Goal: Information Seeking & Learning: Compare options

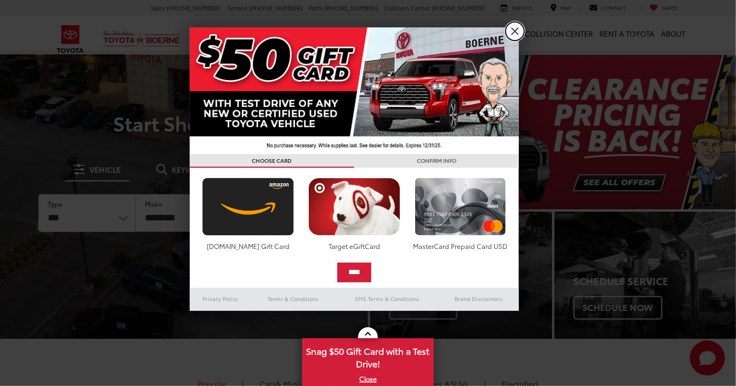
drag, startPoint x: 514, startPoint y: 33, endPoint x: 403, endPoint y: 132, distance: 148.1
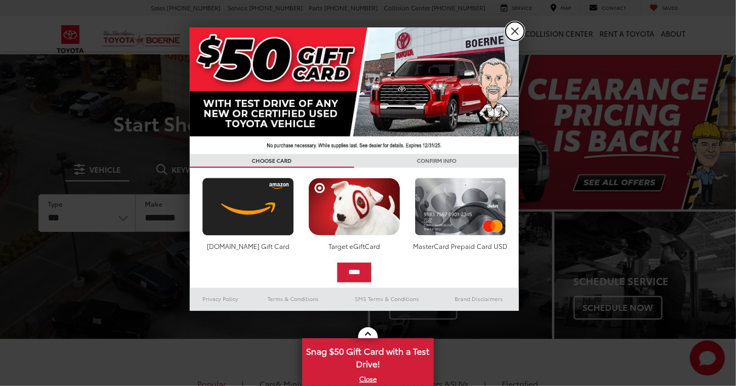
click at [514, 33] on link "X" at bounding box center [515, 31] width 19 height 19
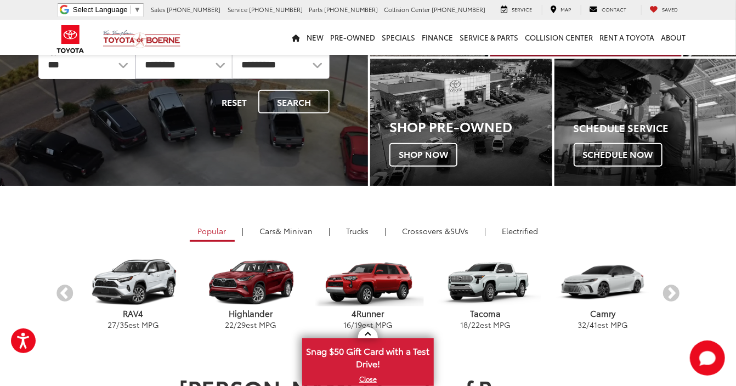
scroll to position [145, 0]
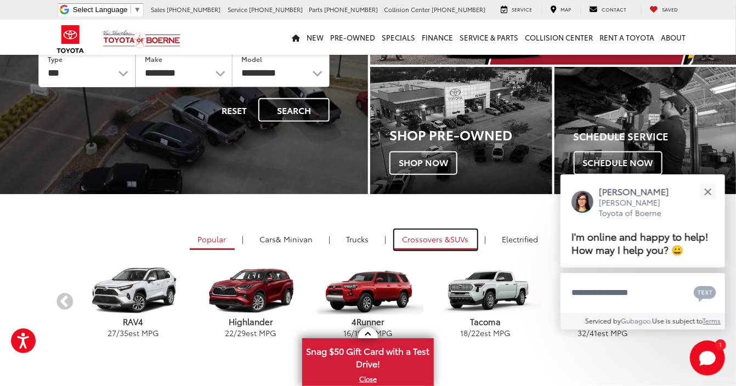
click at [404, 238] on span "Crossovers &" at bounding box center [427, 239] width 48 height 11
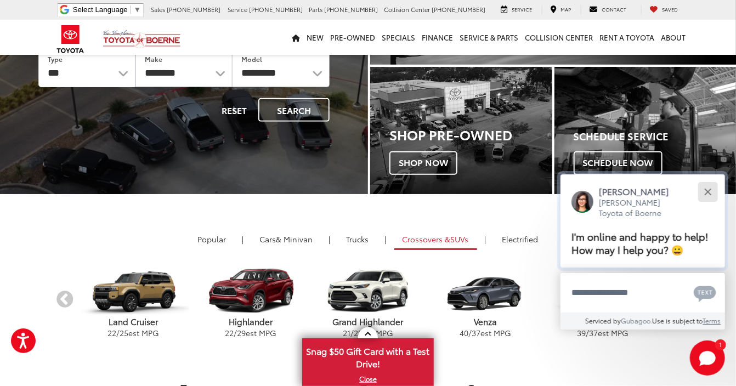
click at [707, 193] on div "Close" at bounding box center [708, 191] width 7 height 7
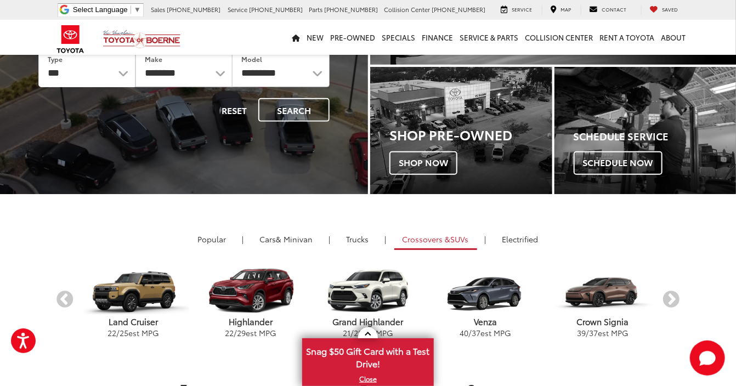
scroll to position [200, 0]
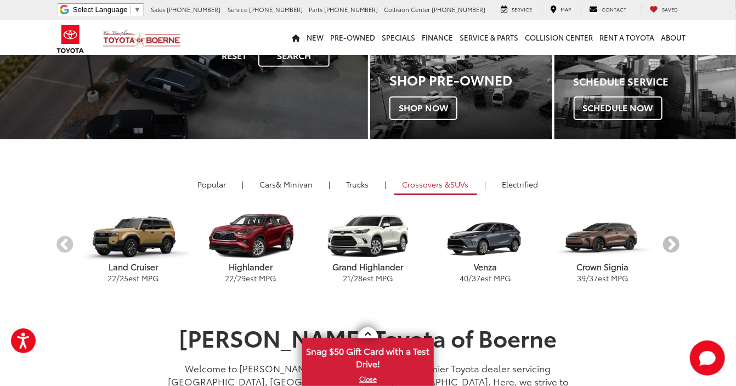
click at [672, 243] on button "Next" at bounding box center [671, 246] width 19 height 19
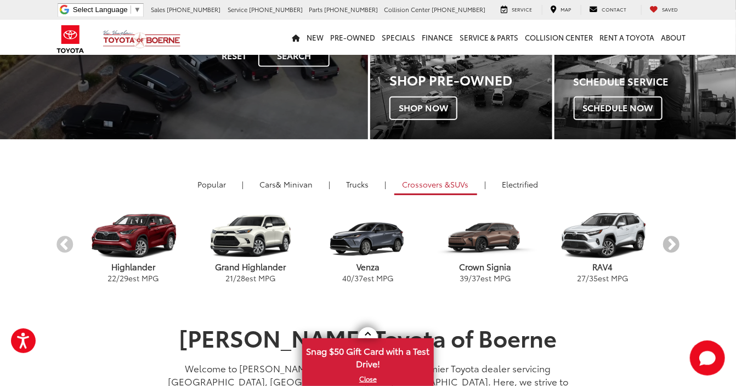
click at [672, 243] on button "Next" at bounding box center [671, 246] width 19 height 19
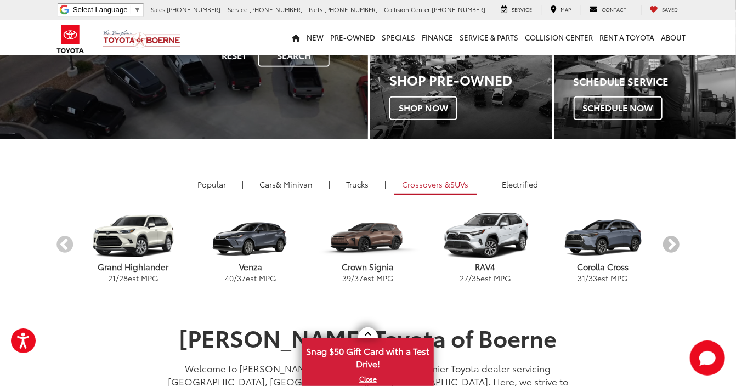
click at [672, 243] on button "Next" at bounding box center [671, 246] width 19 height 19
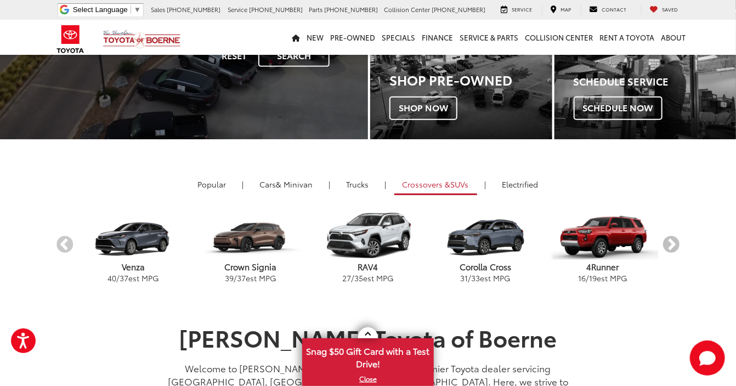
click at [672, 243] on button "Next" at bounding box center [671, 246] width 19 height 19
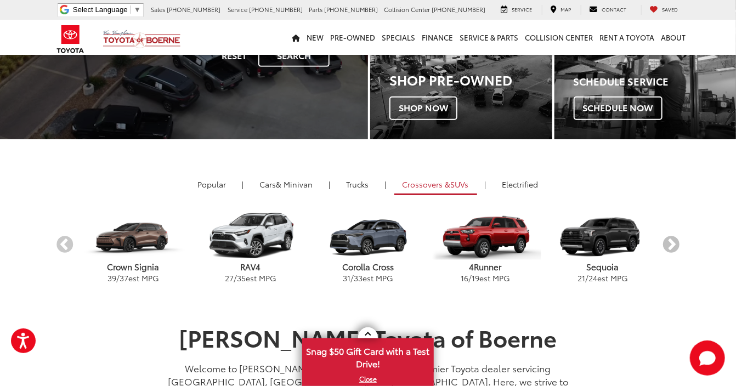
click at [672, 243] on button "Next" at bounding box center [671, 246] width 19 height 19
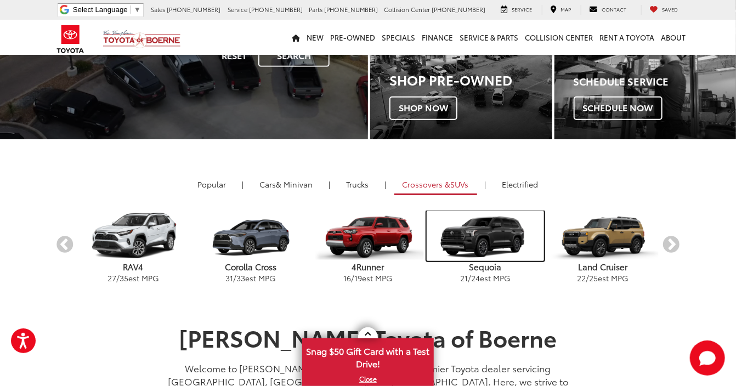
click at [479, 230] on img "carousel" at bounding box center [485, 236] width 117 height 50
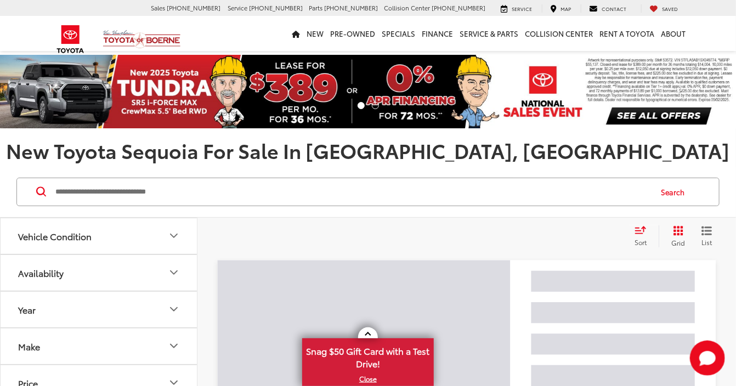
scroll to position [110, 0]
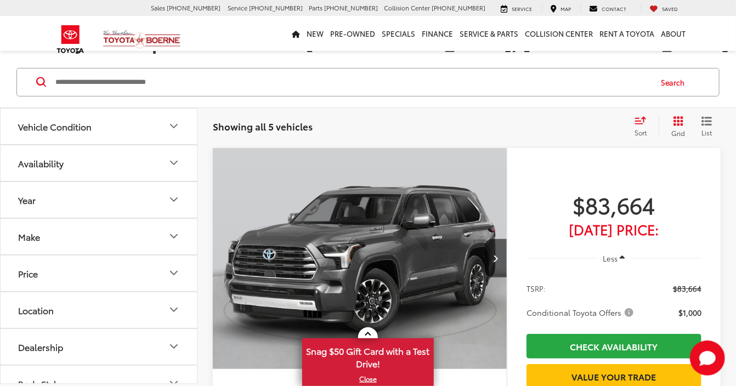
click at [176, 238] on icon "Make" at bounding box center [173, 236] width 13 height 13
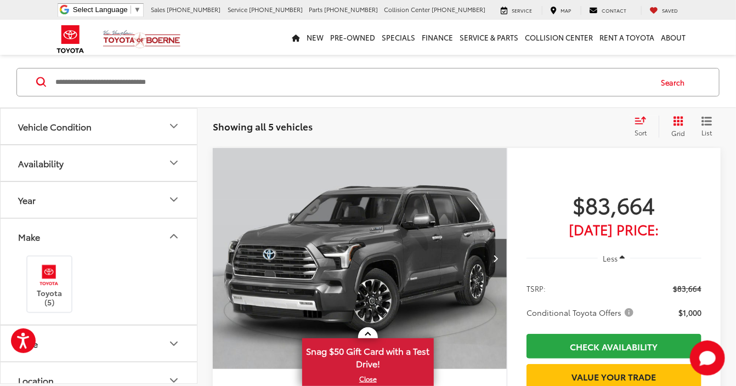
scroll to position [109, 0]
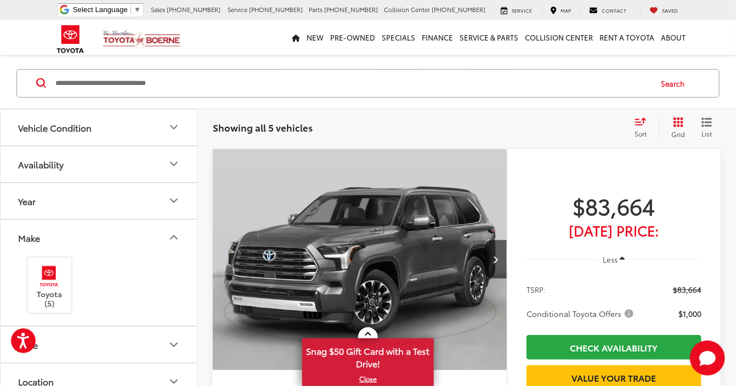
click at [179, 238] on icon "Make" at bounding box center [173, 237] width 13 height 13
click at [173, 273] on icon "Price" at bounding box center [173, 274] width 13 height 13
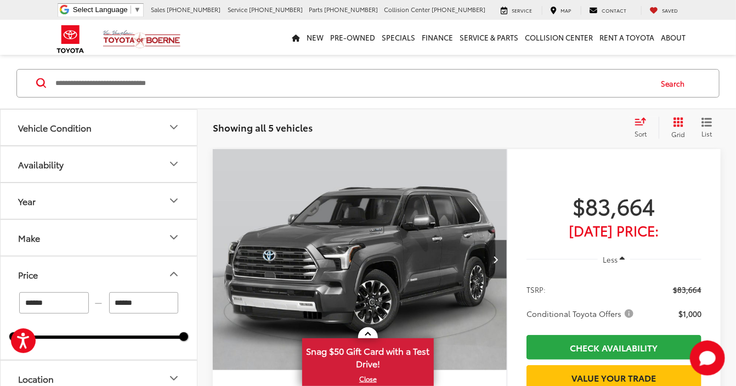
click at [173, 273] on icon "Price" at bounding box center [173, 274] width 13 height 13
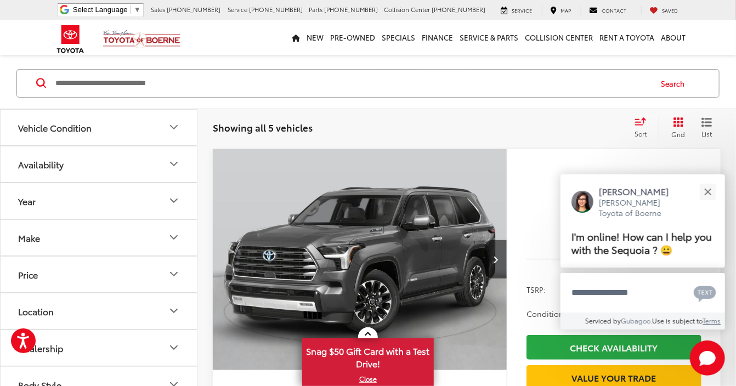
click at [182, 196] on button "Year" at bounding box center [100, 201] width 198 height 36
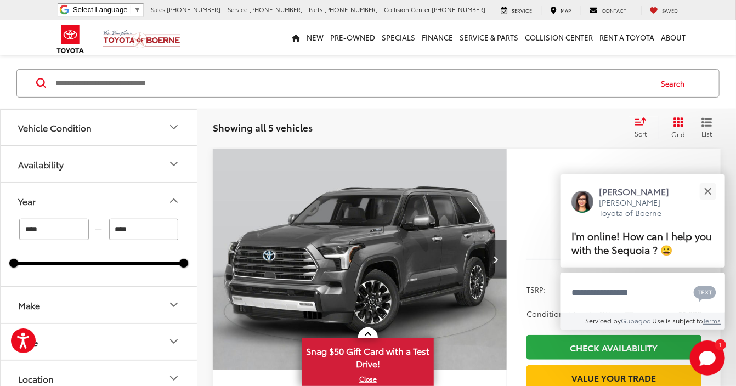
click at [141, 229] on input "****" at bounding box center [144, 229] width 70 height 21
type input "****"
click at [176, 206] on div "Year" at bounding box center [173, 200] width 13 height 13
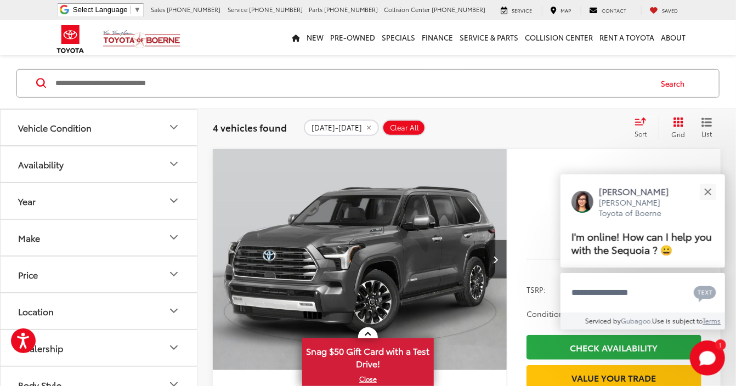
click at [171, 237] on icon "Make" at bounding box center [173, 237] width 13 height 13
click at [59, 275] on img at bounding box center [49, 276] width 30 height 26
click at [176, 235] on icon "Make" at bounding box center [173, 237] width 13 height 13
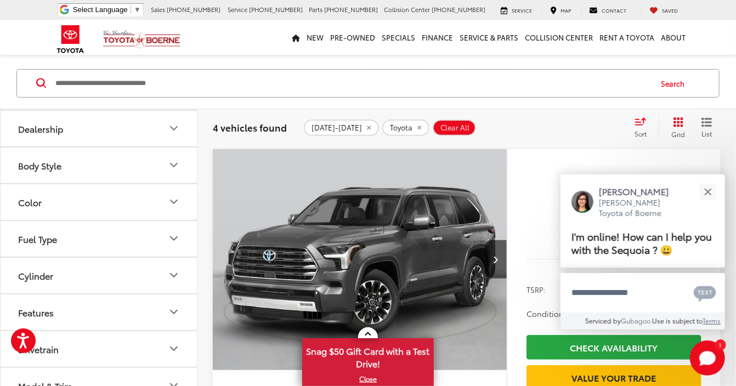
scroll to position [274, 0]
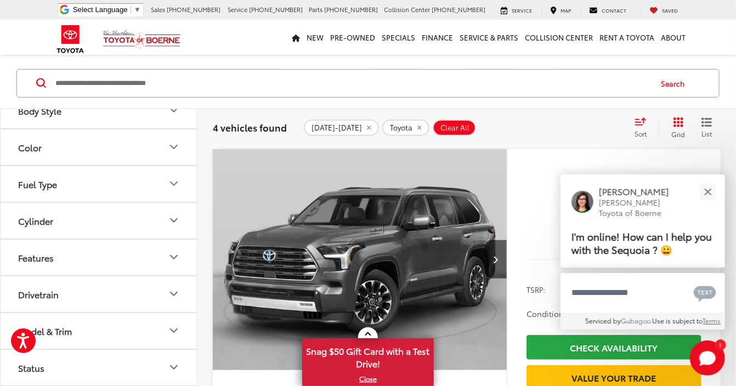
click at [122, 159] on button "Color" at bounding box center [100, 148] width 198 height 36
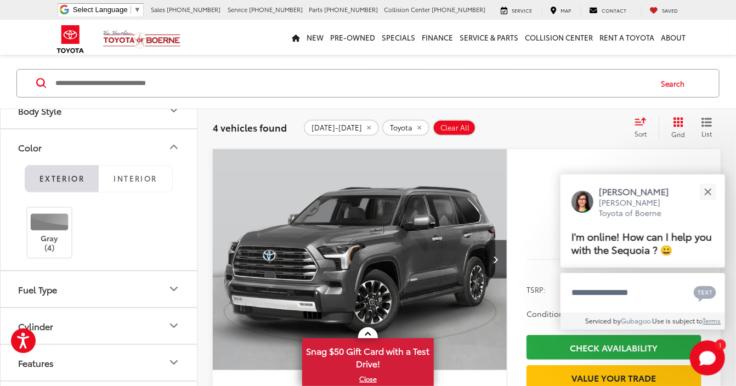
click at [125, 147] on button "Color" at bounding box center [100, 148] width 198 height 36
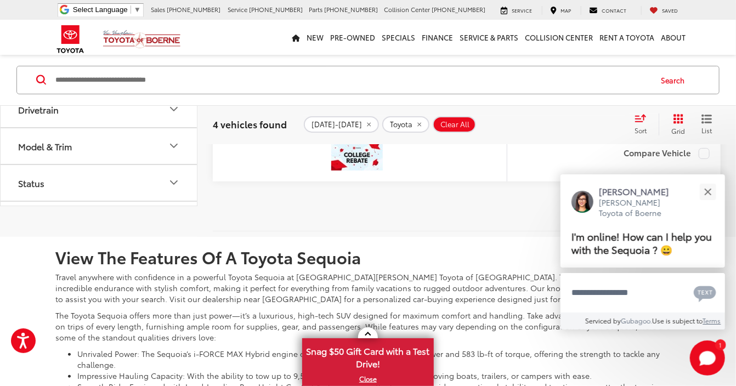
scroll to position [1974, 0]
